Goal: Task Accomplishment & Management: Complete application form

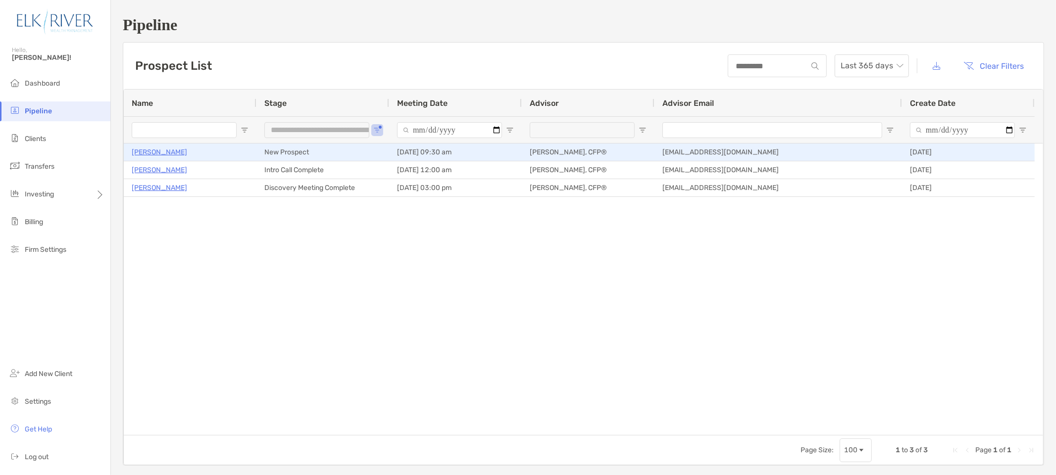
click at [160, 152] on p "Thomas Crehan" at bounding box center [159, 152] width 55 height 12
click at [175, 151] on p "Thomas Crehan" at bounding box center [159, 152] width 55 height 12
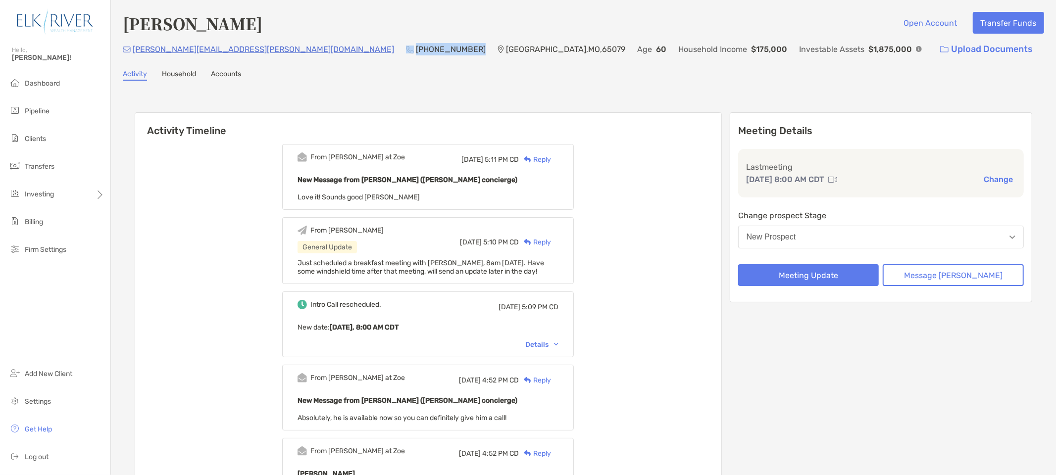
drag, startPoint x: 0, startPoint y: 0, endPoint x: 238, endPoint y: 45, distance: 242.3
click at [238, 45] on div "[PERSON_NAME][EMAIL_ADDRESS][PERSON_NAME][DOMAIN_NAME] (202) 631-[GEOGRAPHIC_DA…" at bounding box center [583, 49] width 921 height 21
copy div "[PHONE_NUMBER]"
drag, startPoint x: 223, startPoint y: 48, endPoint x: 130, endPoint y: 48, distance: 92.6
click at [130, 48] on div "[PERSON_NAME][EMAIL_ADDRESS][PERSON_NAME][DOMAIN_NAME] (202) 631-[GEOGRAPHIC_DA…" at bounding box center [583, 49] width 921 height 21
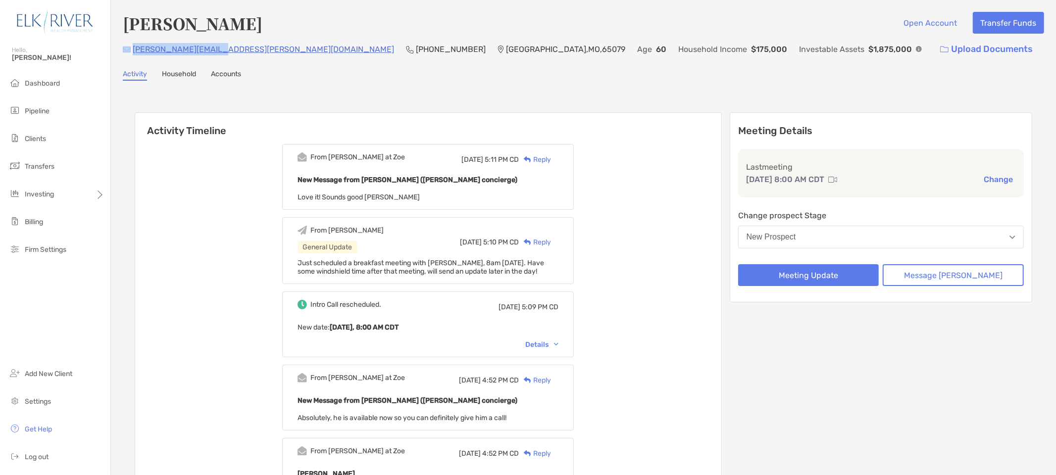
copy div "[PERSON_NAME][EMAIL_ADDRESS][PERSON_NAME][DOMAIN_NAME]"
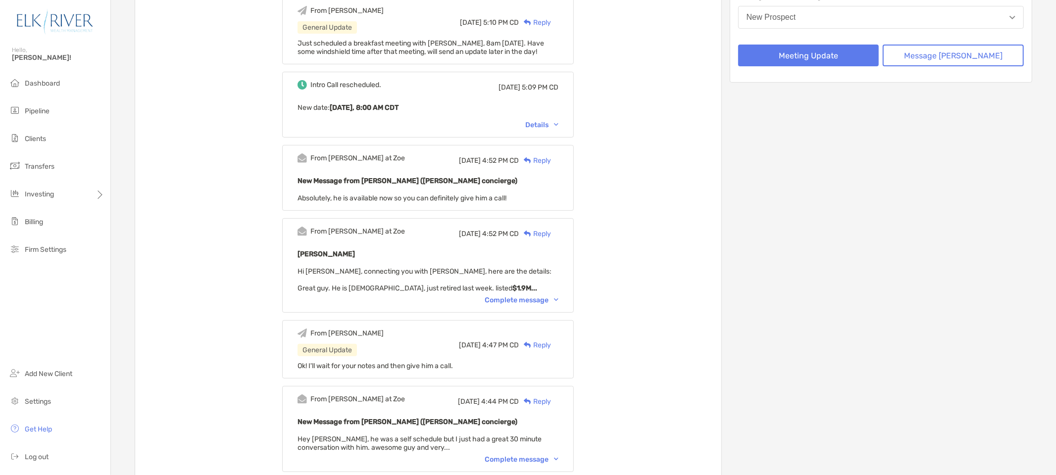
scroll to position [275, 0]
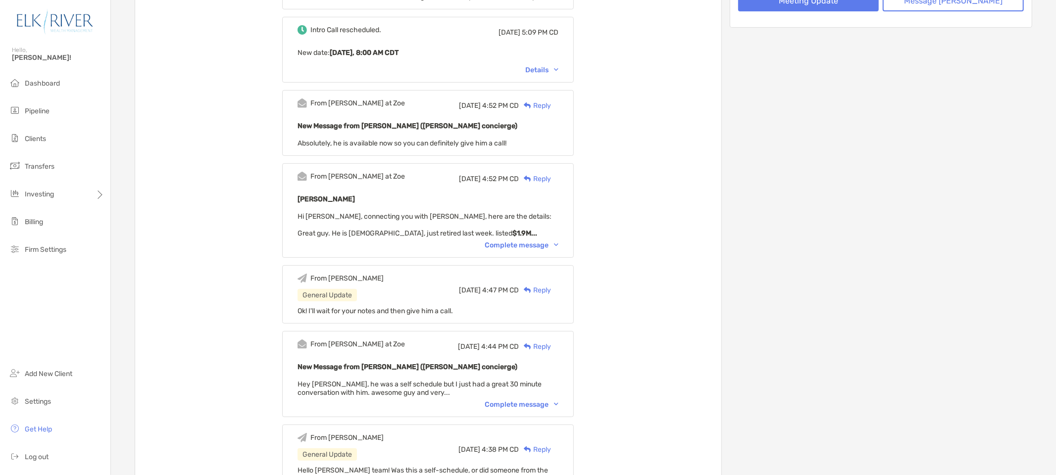
click at [547, 236] on div "From [PERSON_NAME] at [PERSON_NAME][DATE] 4:52 PM CD Reply [PERSON_NAME] Hi [PE…" at bounding box center [428, 210] width 292 height 95
click at [548, 241] on div "Complete message" at bounding box center [522, 245] width 74 height 8
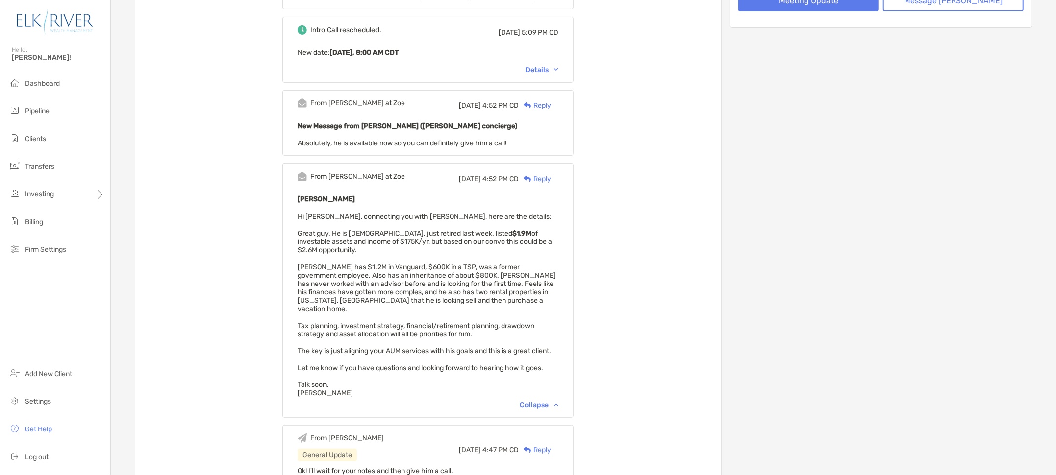
scroll to position [0, 0]
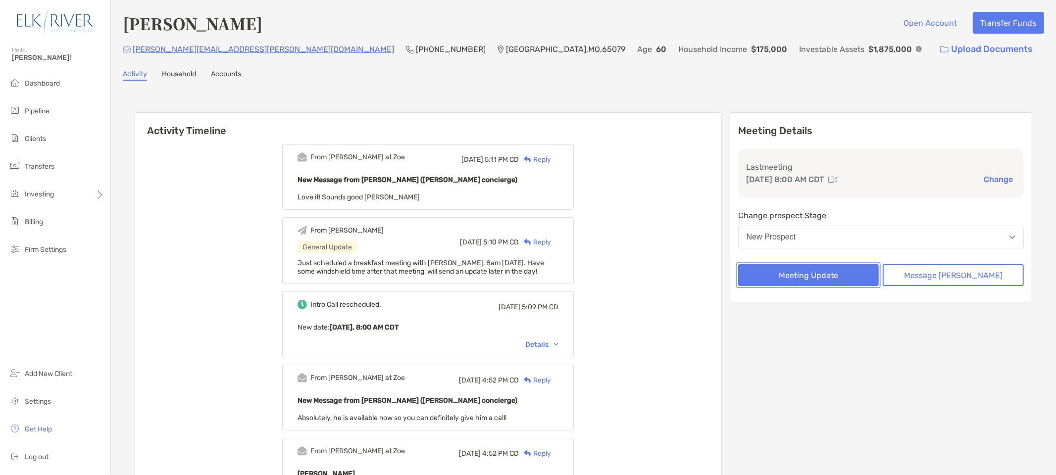
click at [867, 273] on button "Meeting Update" at bounding box center [808, 275] width 141 height 22
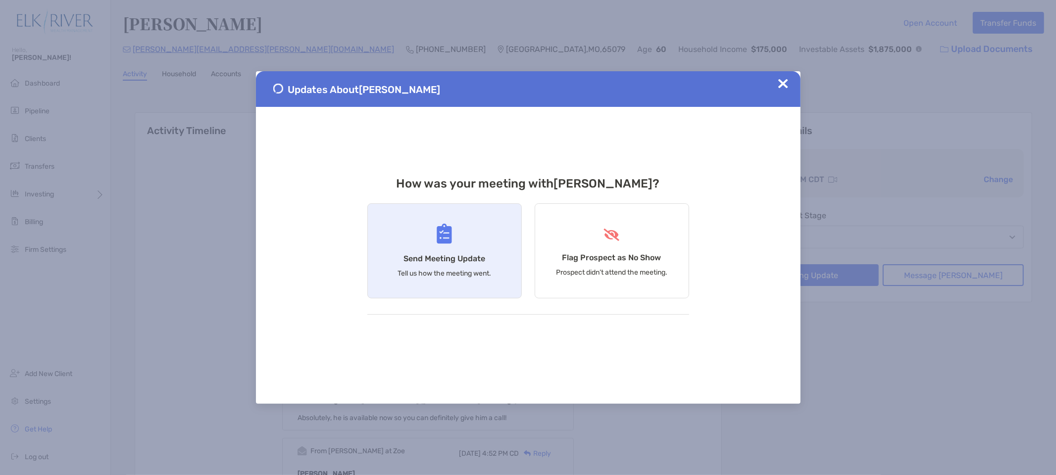
click at [447, 239] on img at bounding box center [444, 234] width 15 height 20
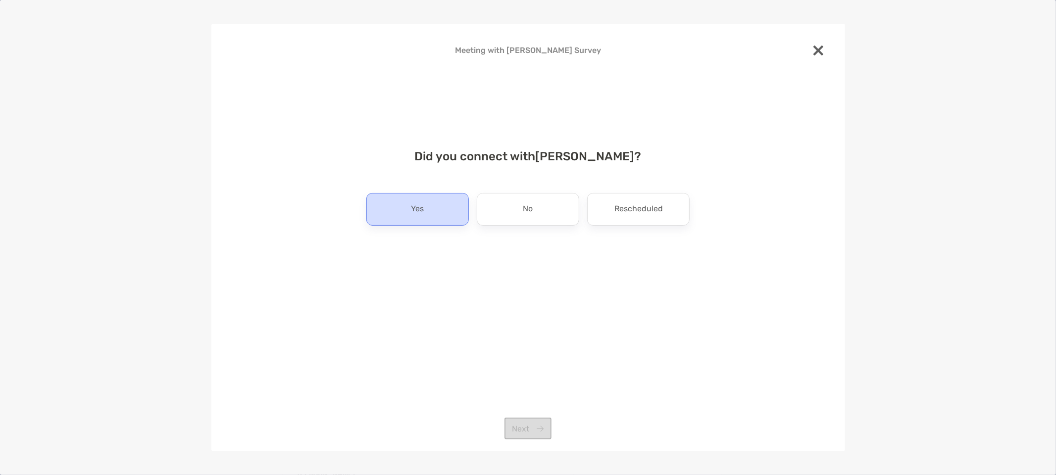
click at [437, 209] on div "Yes" at bounding box center [417, 209] width 102 height 33
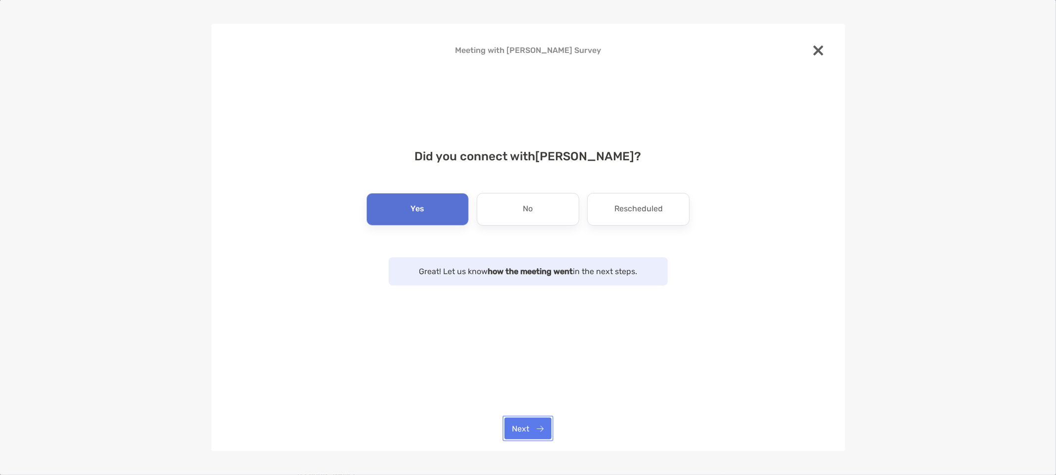
click at [543, 434] on button "Next" at bounding box center [527, 429] width 47 height 22
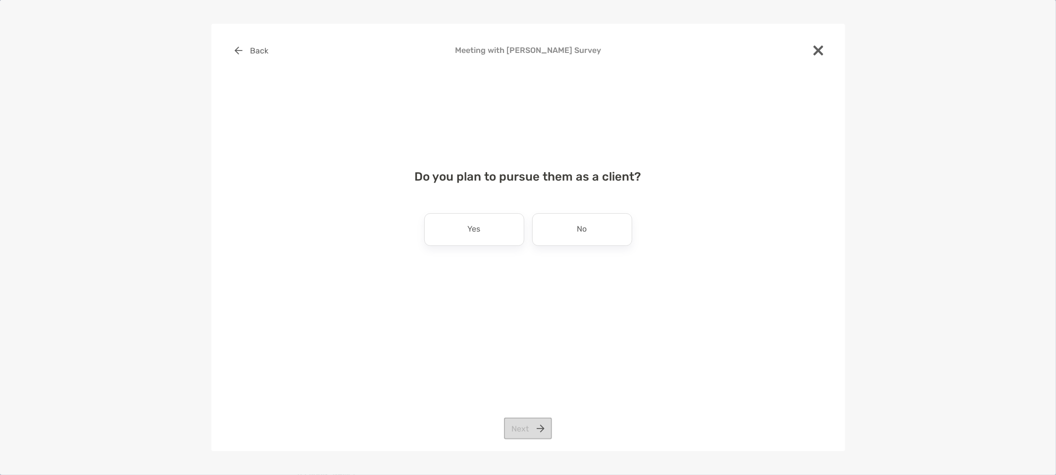
drag, startPoint x: 498, startPoint y: 227, endPoint x: 503, endPoint y: 248, distance: 21.7
click at [498, 228] on div "Yes" at bounding box center [474, 229] width 100 height 33
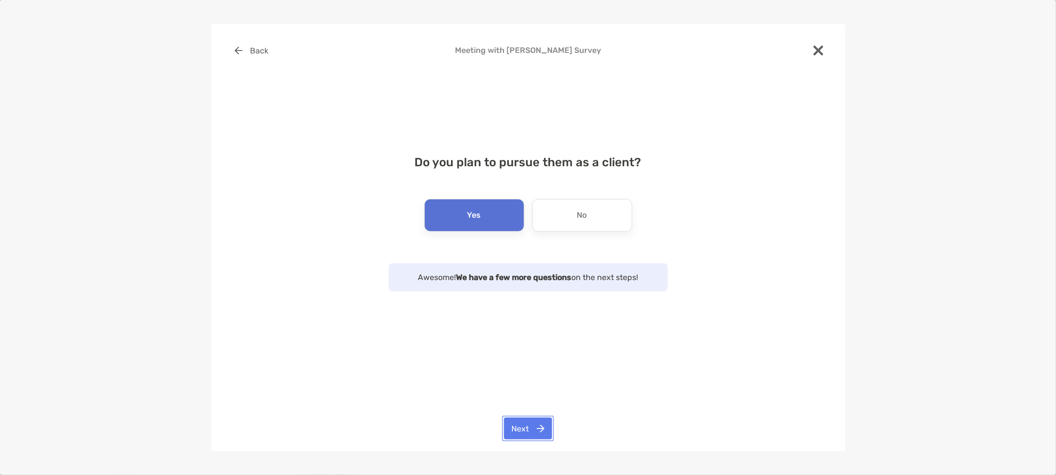
click at [539, 431] on button "Next" at bounding box center [528, 429] width 48 height 22
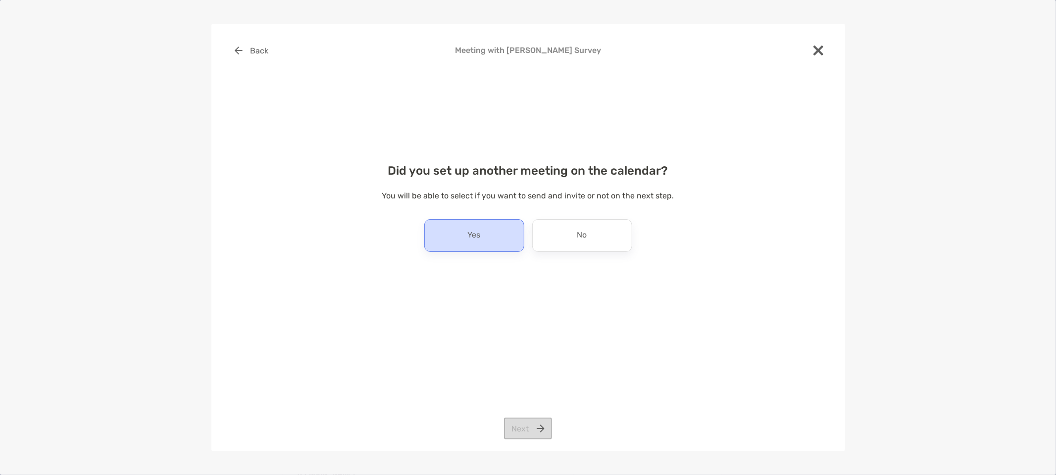
click at [497, 241] on div "Yes" at bounding box center [474, 235] width 100 height 33
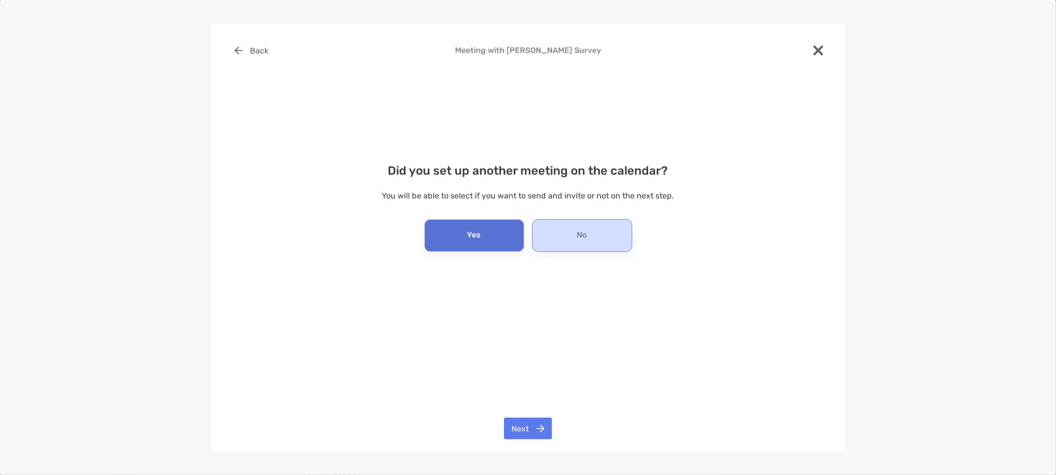
click at [561, 241] on div "No" at bounding box center [582, 235] width 100 height 33
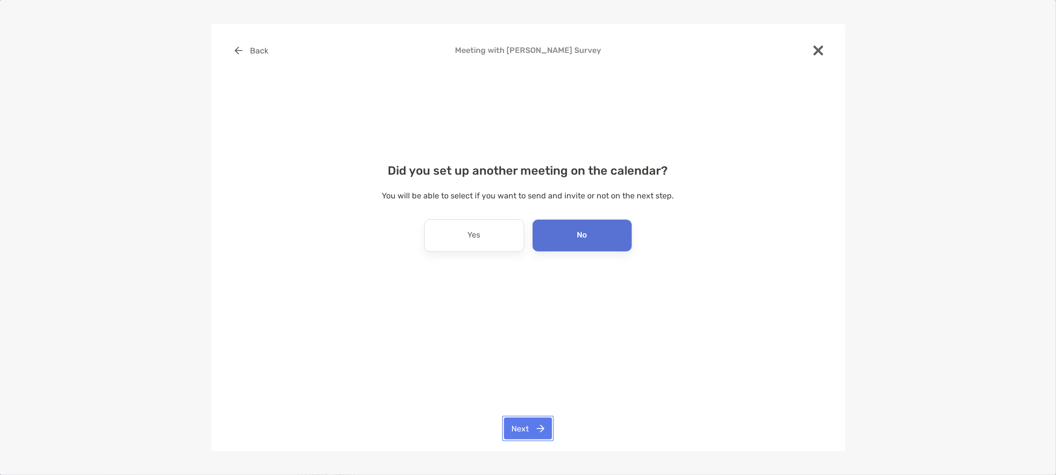
click at [535, 428] on button "Next" at bounding box center [528, 429] width 48 height 22
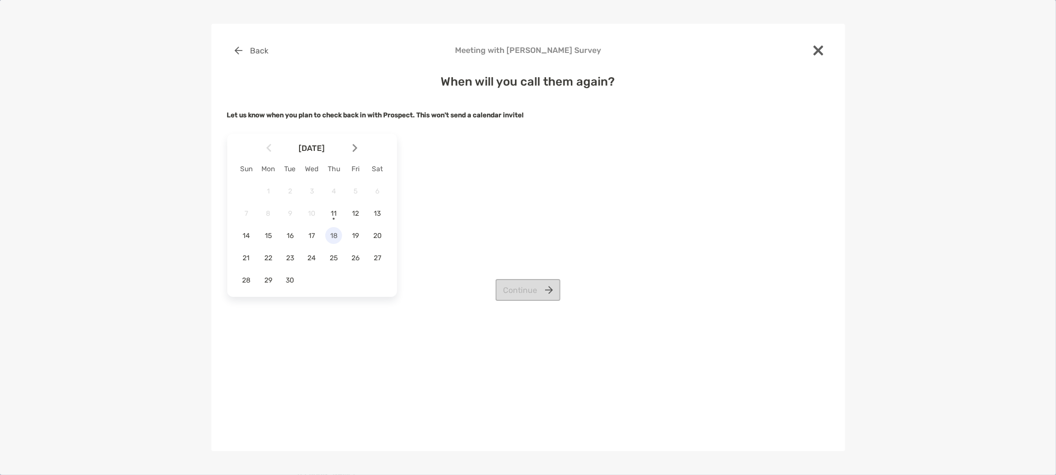
click at [330, 231] on div "18" at bounding box center [333, 235] width 17 height 17
click at [525, 288] on button "Continue" at bounding box center [527, 290] width 65 height 22
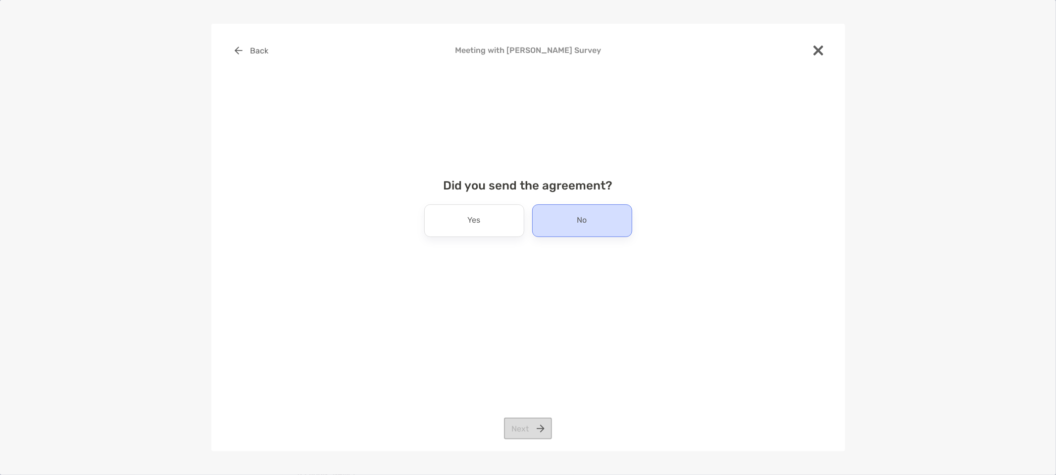
click at [553, 211] on div "No" at bounding box center [582, 220] width 100 height 33
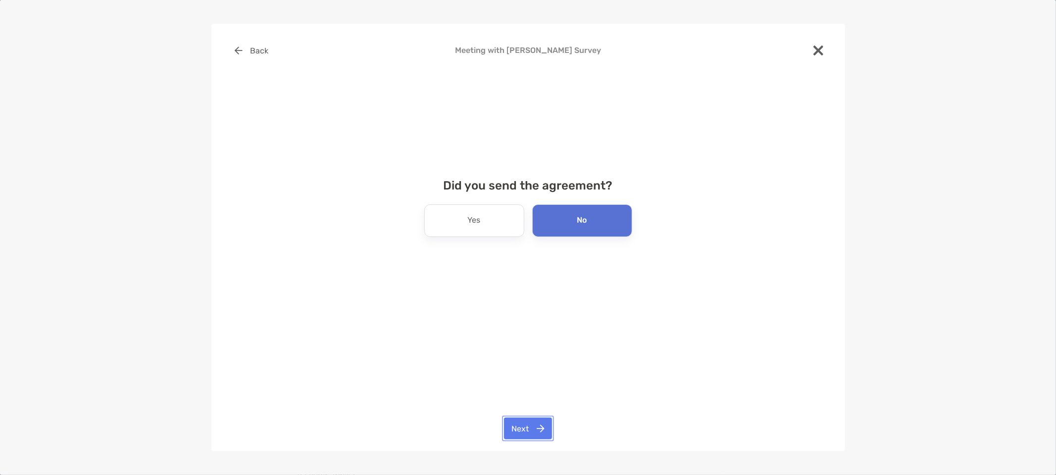
click at [546, 427] on button "Next" at bounding box center [528, 429] width 48 height 22
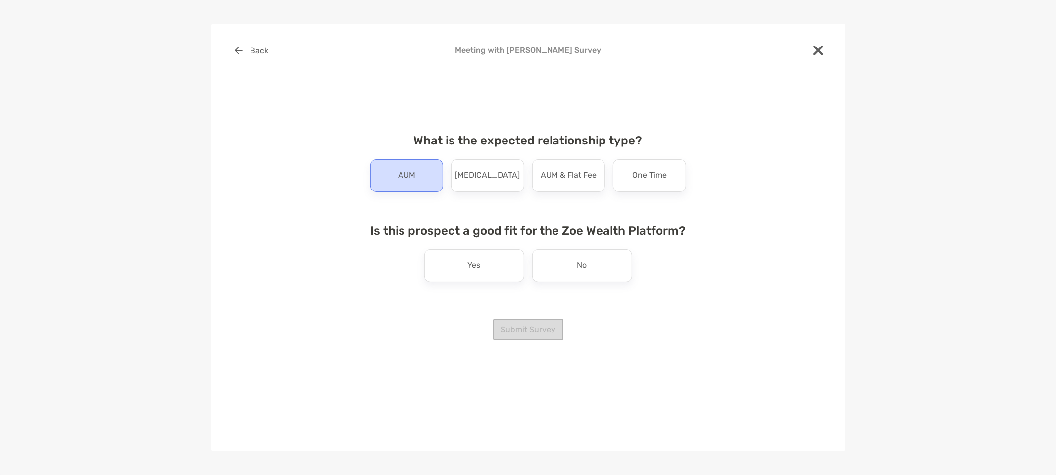
click at [419, 179] on div "AUM" at bounding box center [406, 175] width 73 height 33
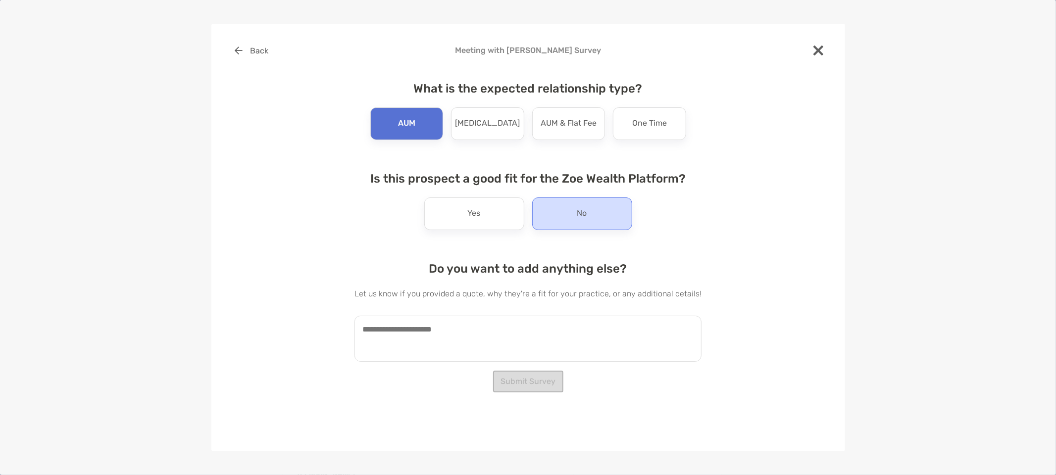
click at [562, 216] on div "No" at bounding box center [582, 213] width 100 height 33
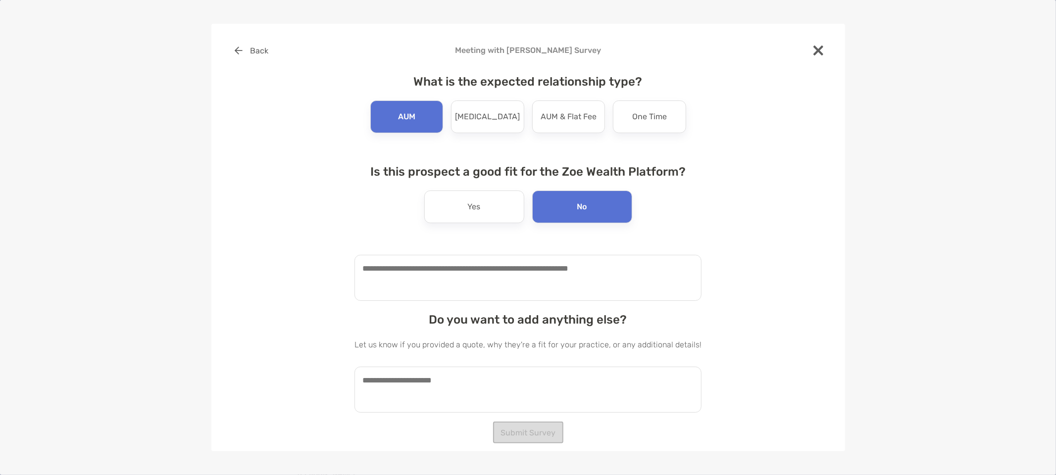
click at [516, 276] on textarea at bounding box center [527, 278] width 347 height 46
type textarea "**********"
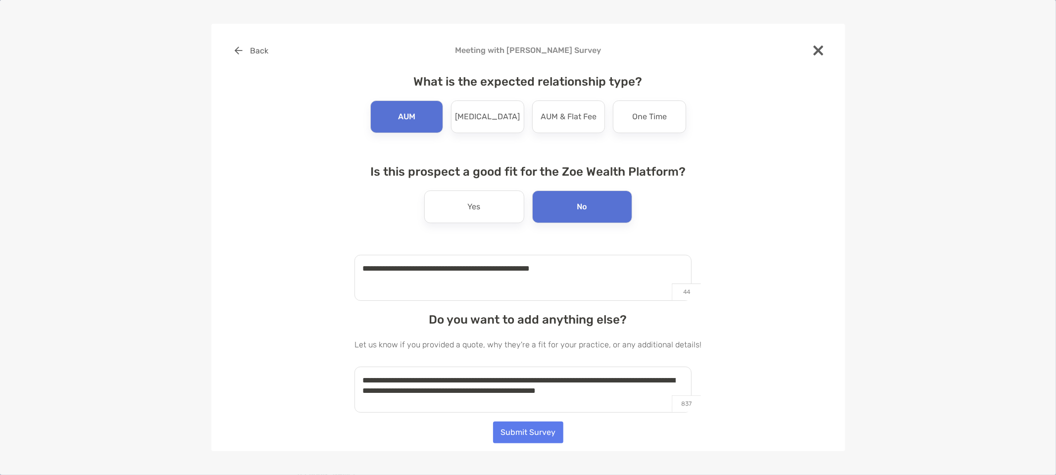
type textarea "**********"
click at [529, 425] on button "Submit Survey" at bounding box center [528, 433] width 70 height 22
